Goal: Find specific page/section: Find specific page/section

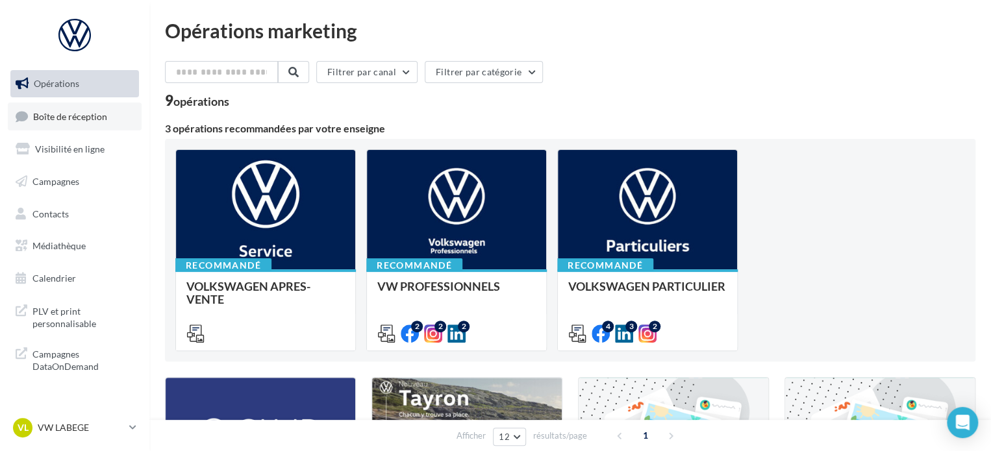
click at [95, 110] on link "Boîte de réception" at bounding box center [75, 117] width 134 height 28
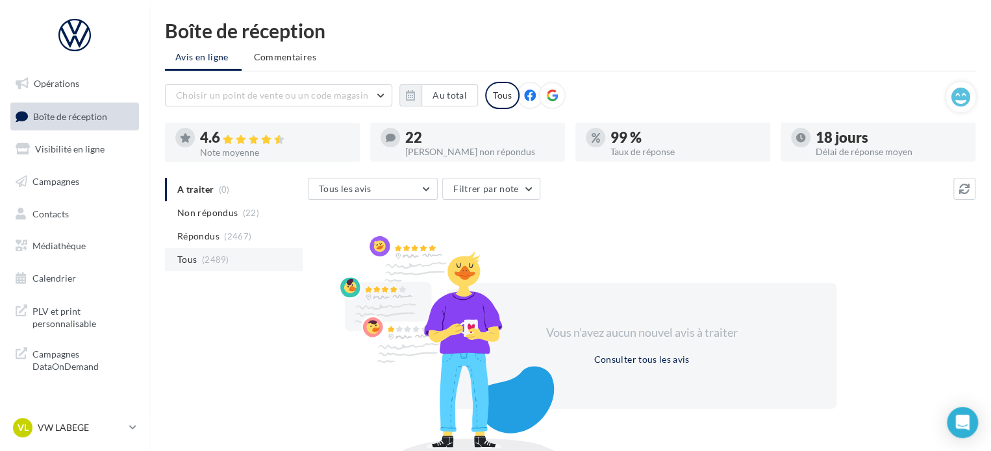
click at [210, 264] on span "(2489)" at bounding box center [215, 260] width 27 height 10
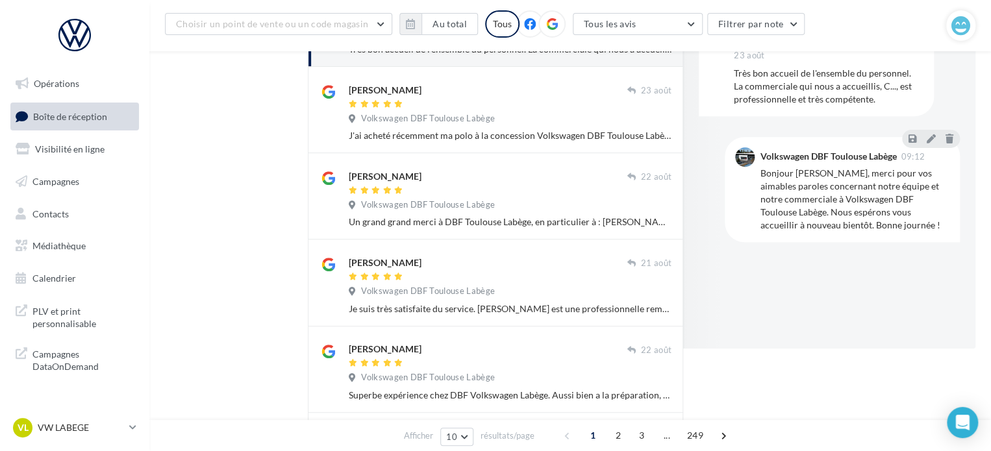
scroll to position [130, 0]
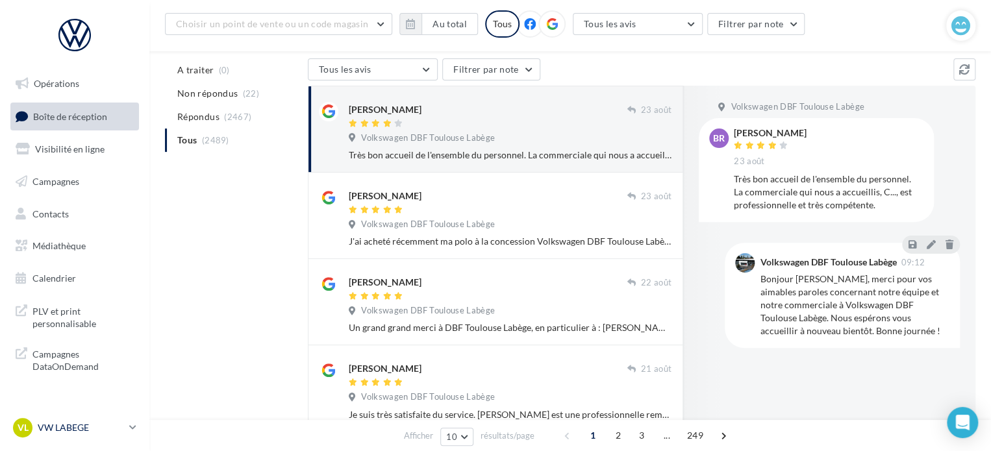
click at [88, 435] on div "VL VW LABEGE vw-lab-dup" at bounding box center [68, 427] width 111 height 19
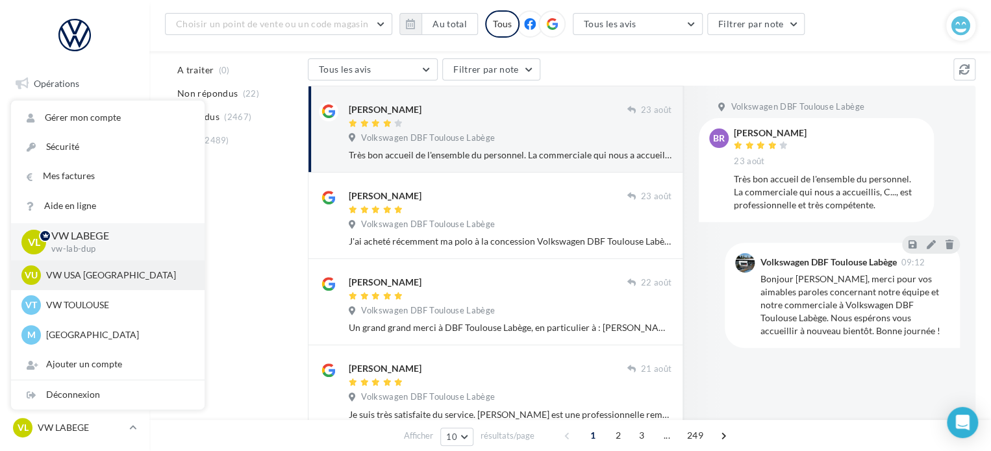
click at [105, 278] on p "VW USA [GEOGRAPHIC_DATA]" at bounding box center [117, 275] width 143 height 13
